Goal: Find specific page/section: Find specific page/section

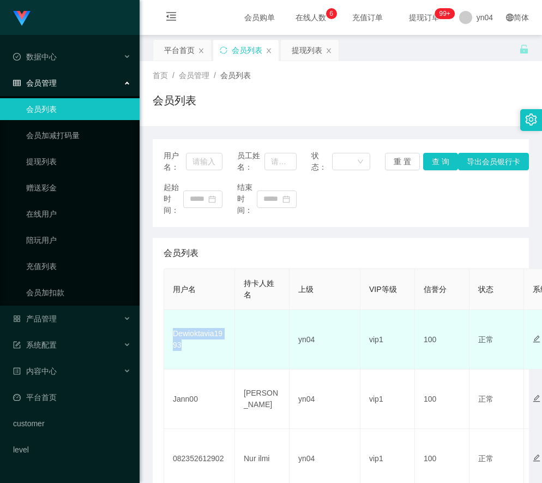
click at [210, 333] on td "Dewioktavia1993" at bounding box center [199, 339] width 71 height 59
